Goal: Obtain resource: Download file/media

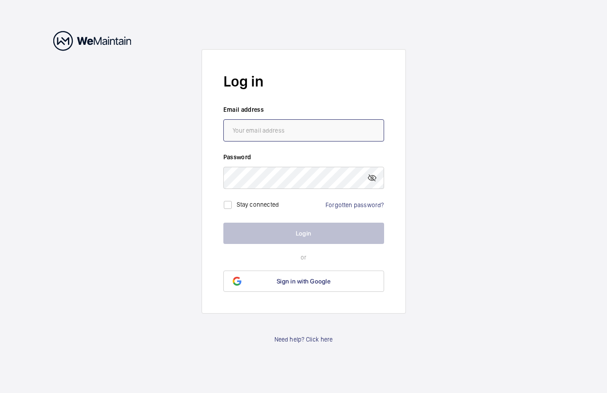
click at [233, 129] on input "email" at bounding box center [303, 130] width 161 height 22
type input "[EMAIL_ADDRESS][DOMAIN_NAME]"
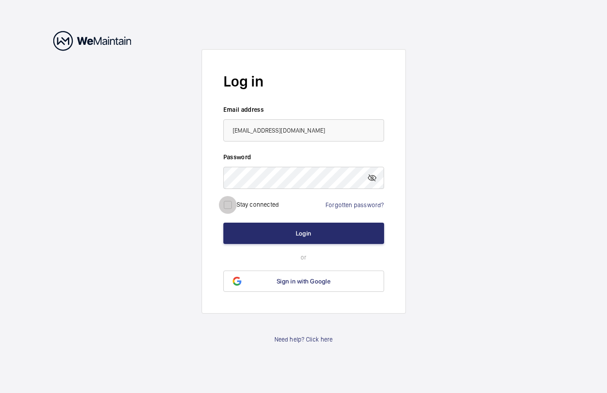
click at [231, 207] on input "checkbox" at bounding box center [228, 205] width 18 height 18
checkbox input "true"
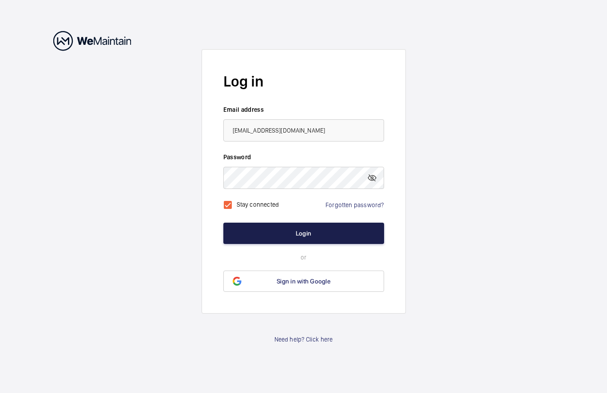
click at [265, 238] on button "Login" at bounding box center [303, 233] width 161 height 21
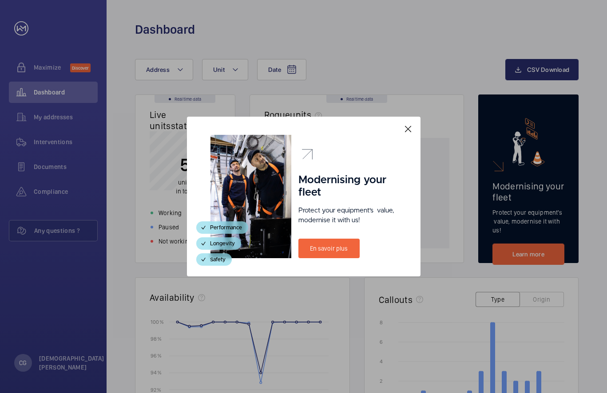
click at [410, 131] on mat-icon at bounding box center [408, 129] width 11 height 11
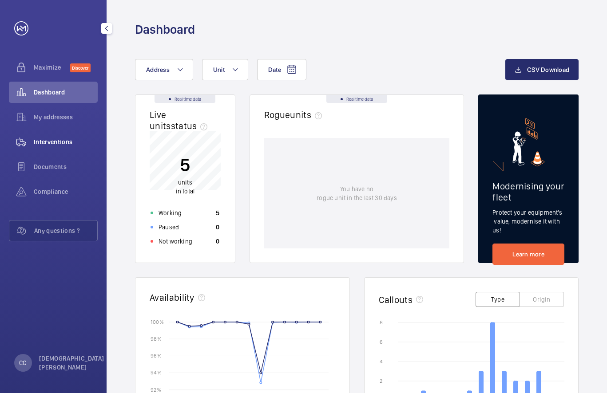
click at [53, 146] on div "Interventions" at bounding box center [53, 141] width 89 height 21
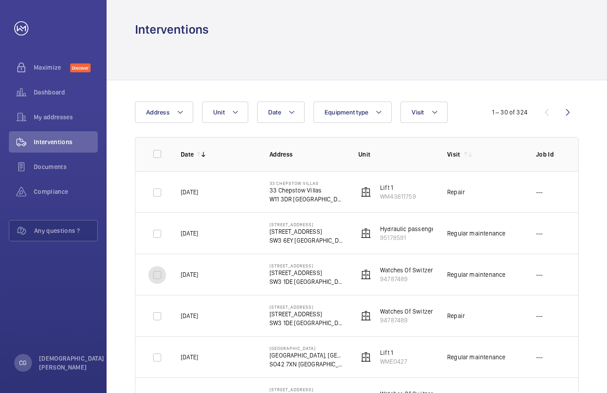
click at [156, 272] on input "checkbox" at bounding box center [157, 275] width 18 height 18
checkbox input "true"
click at [159, 232] on input "checkbox" at bounding box center [157, 234] width 18 height 18
checkbox input "true"
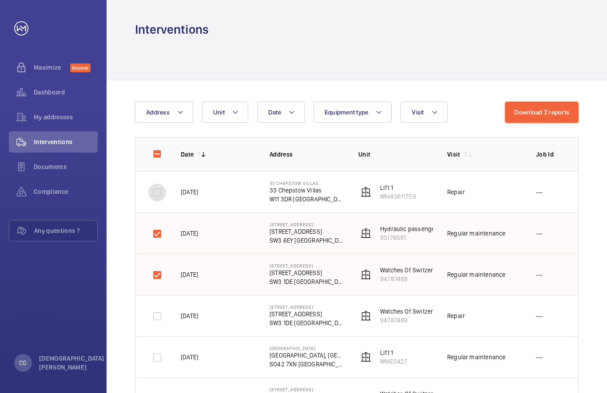
click at [158, 189] on input "checkbox" at bounding box center [157, 193] width 18 height 18
checkbox input "true"
click at [554, 109] on button "Download 3 reports" at bounding box center [542, 112] width 74 height 21
click at [175, 293] on td "[DATE]" at bounding box center [210, 274] width 89 height 41
click at [158, 275] on input "checkbox" at bounding box center [157, 275] width 18 height 18
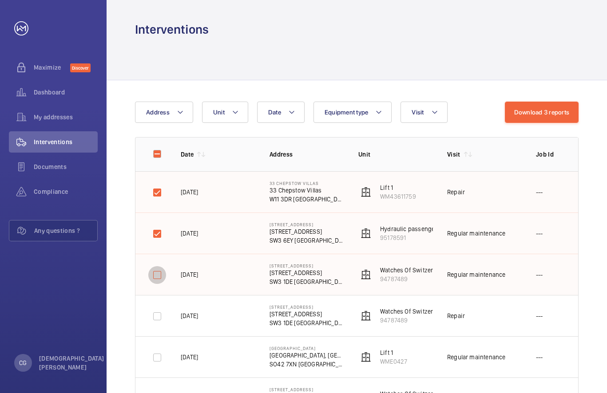
checkbox input "false"
click at [155, 228] on input "checkbox" at bounding box center [157, 234] width 18 height 18
checkbox input "false"
click at [159, 196] on input "checkbox" at bounding box center [157, 193] width 18 height 18
checkbox input "false"
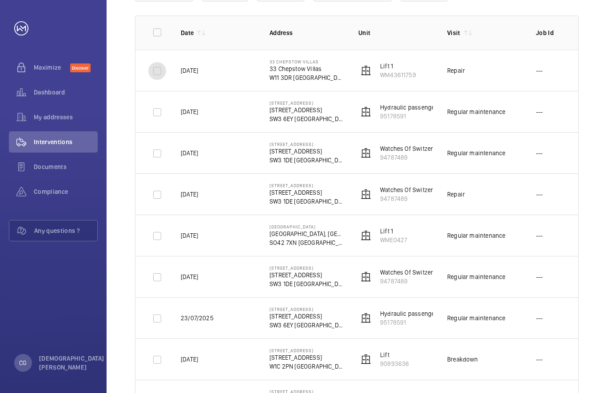
scroll to position [133, 0]
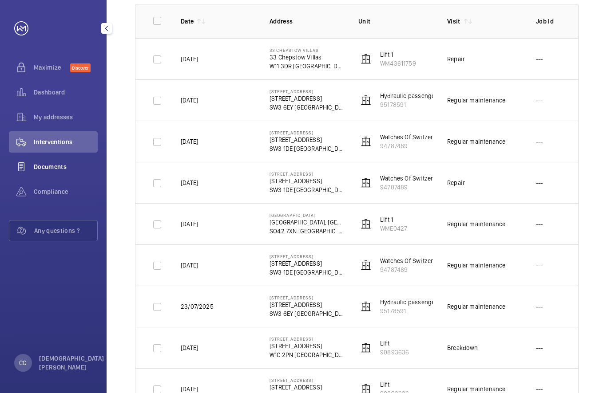
click at [50, 162] on div "Documents" at bounding box center [53, 166] width 89 height 21
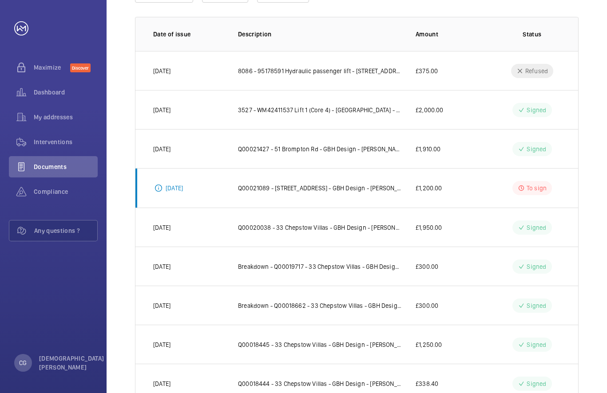
scroll to position [133, 0]
